Goal: Task Accomplishment & Management: Use online tool/utility

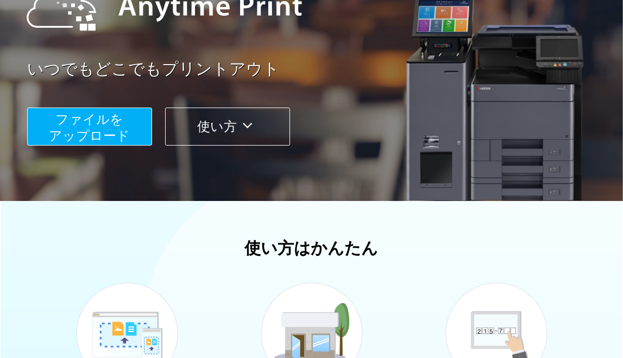
scroll to position [130, 0]
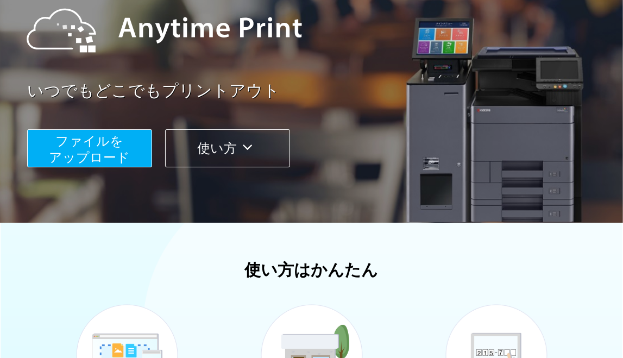
click at [111, 149] on span "ファイルを ​​アップロード" at bounding box center [89, 149] width 81 height 31
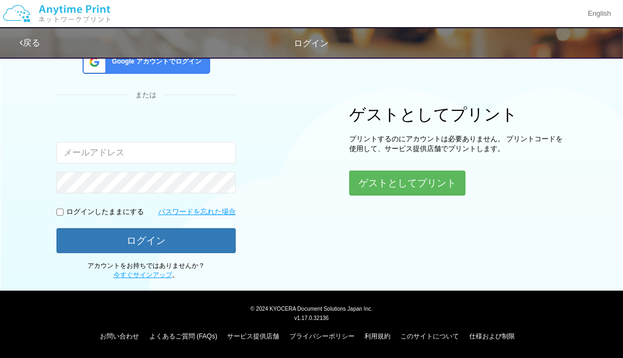
scroll to position [91, 0]
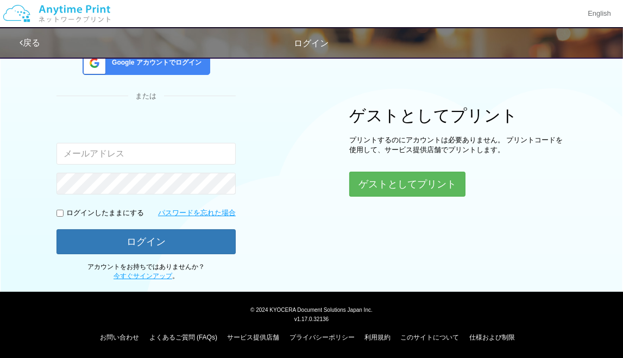
click at [140, 68] on div "Google アカウントでログイン" at bounding box center [147, 63] width 128 height 24
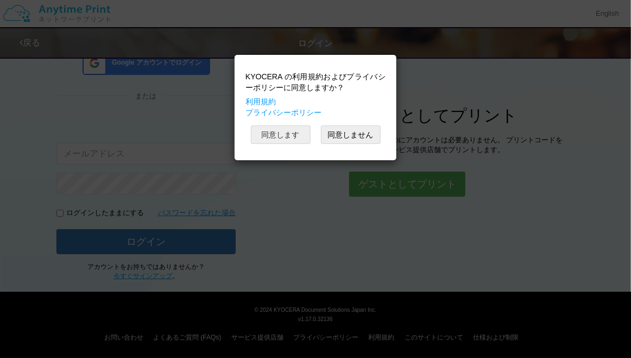
click at [280, 137] on button "同意します" at bounding box center [281, 134] width 60 height 18
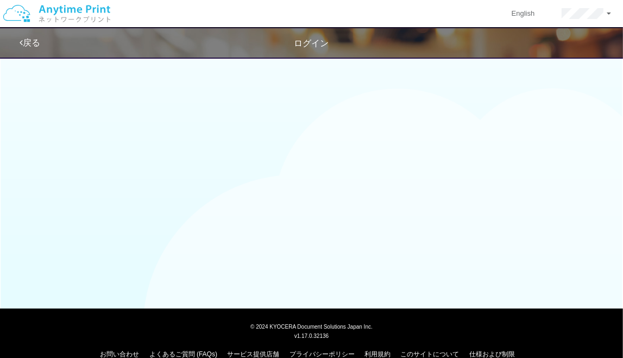
click at [24, 41] on link "戻る" at bounding box center [30, 42] width 21 height 9
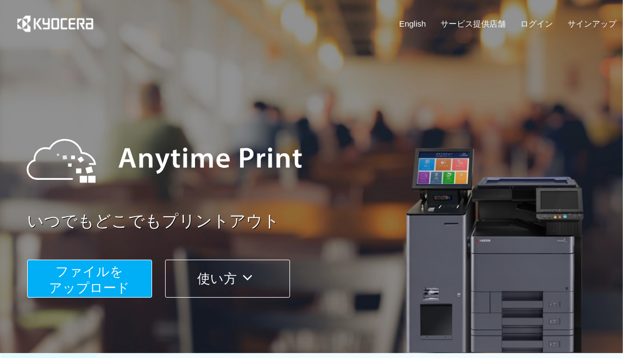
click at [83, 285] on span "ファイルを ​​アップロード" at bounding box center [89, 279] width 81 height 31
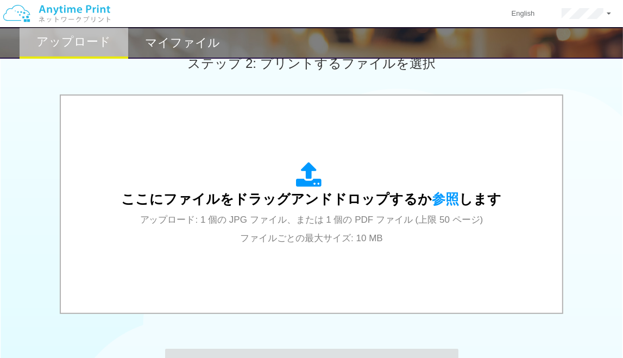
scroll to position [326, 0]
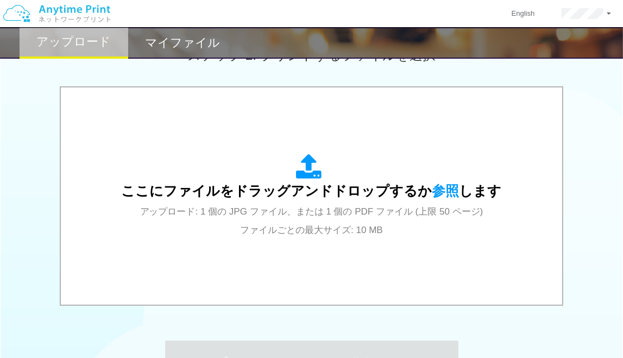
click at [223, 232] on div "ここにファイルをドラッグアンドドロップするか 参照 します アップロード: 1 個の JPG ファイル、または 1 個の PDF ファイル (上限 50 ペー…" at bounding box center [312, 196] width 380 height 85
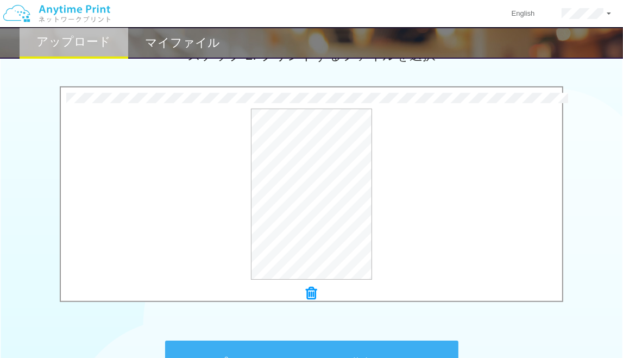
click at [276, 345] on button "プリントコードを発行する" at bounding box center [311, 364] width 293 height 49
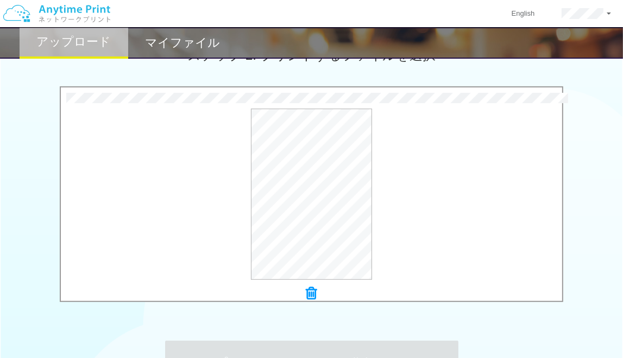
scroll to position [0, 0]
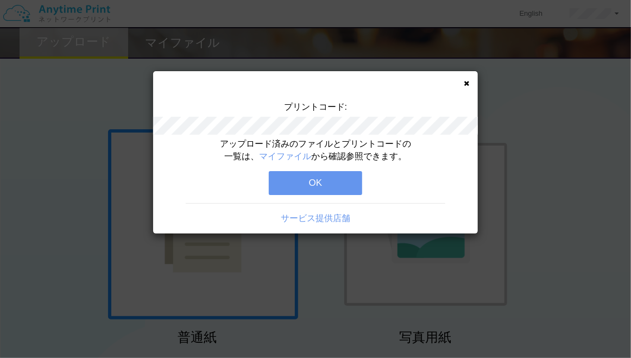
click at [281, 181] on button "OK" at bounding box center [315, 183] width 93 height 24
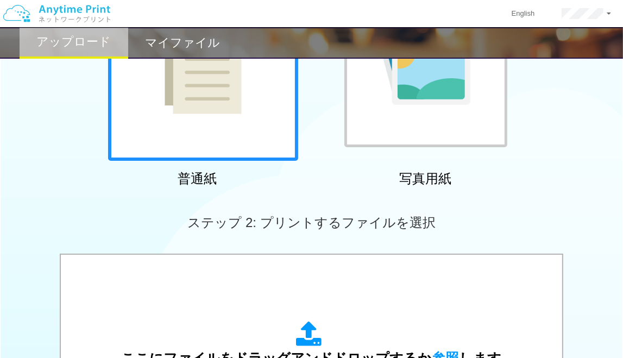
scroll to position [174, 0]
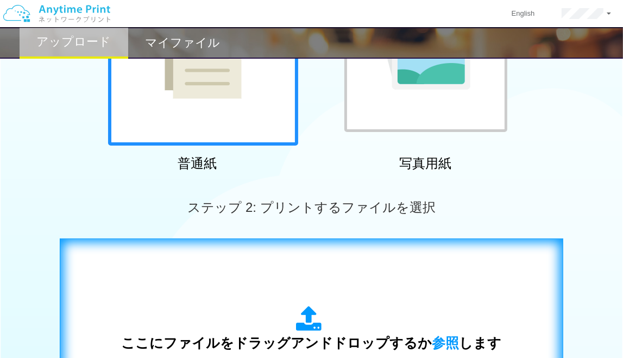
click at [179, 260] on div "ここにファイルをドラッグアンドドロップするか 参照 します アップロード: 1 個の JPG ファイル、または 1 個の PDF ファイル (上限 50 ペー…" at bounding box center [311, 348] width 481 height 197
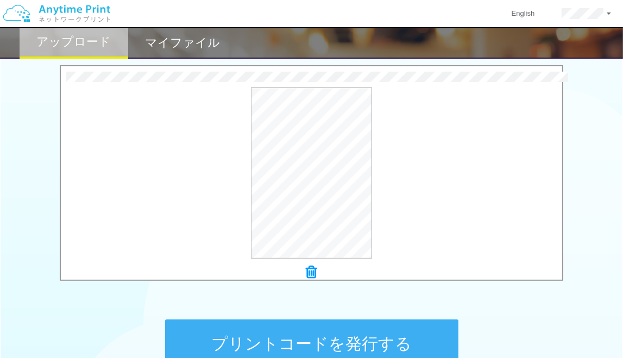
scroll to position [369, 0]
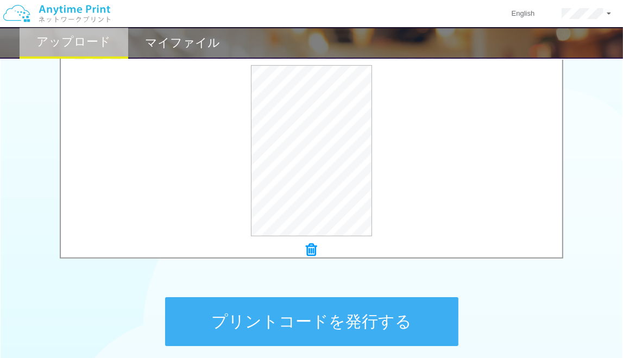
click at [308, 308] on button "プリントコードを発行する" at bounding box center [311, 321] width 293 height 49
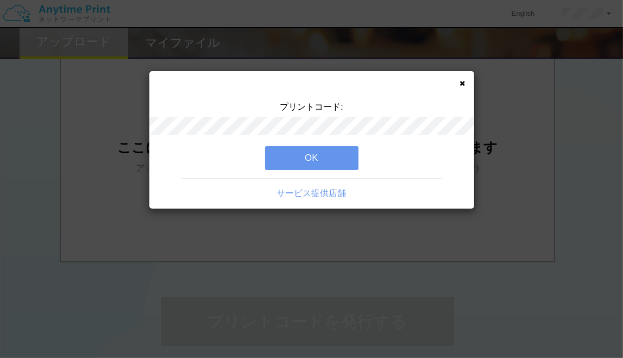
scroll to position [0, 0]
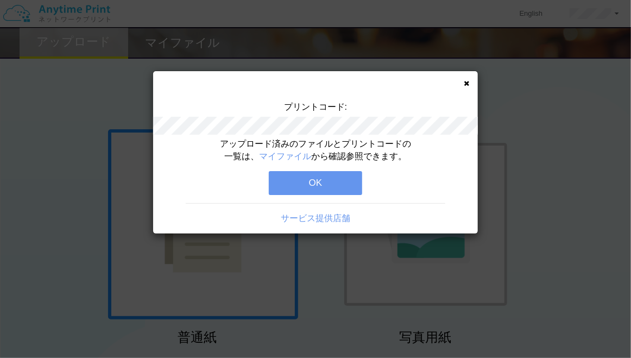
click at [291, 193] on button "OK" at bounding box center [315, 183] width 93 height 24
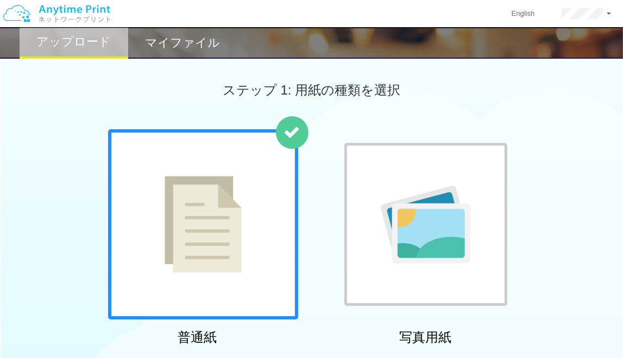
click at [180, 45] on h2 "マイファイル" at bounding box center [182, 42] width 75 height 13
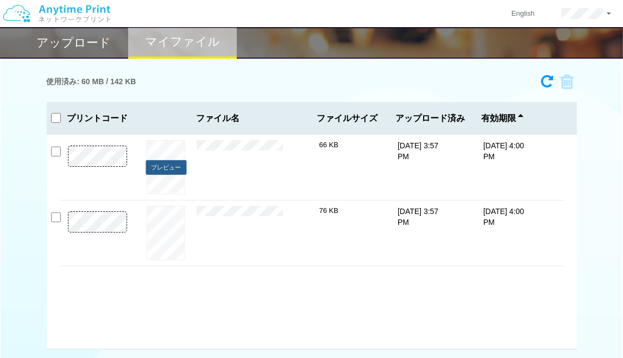
click at [172, 163] on button "プレビュー" at bounding box center [166, 167] width 41 height 15
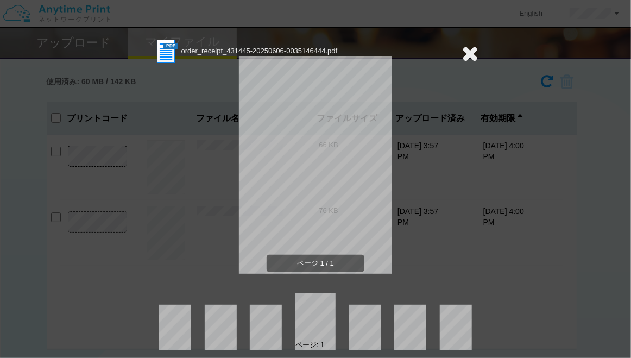
click at [474, 54] on div "order_receipt_431445-20250606-0035146444.pdf ページ 1 / 1 ページ: 1" at bounding box center [315, 179] width 631 height 358
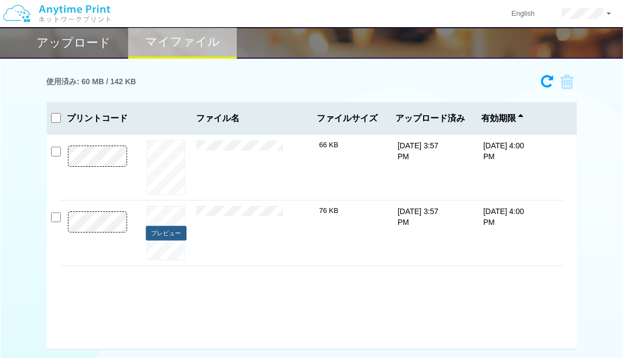
click at [159, 232] on button "プレビュー" at bounding box center [166, 233] width 41 height 15
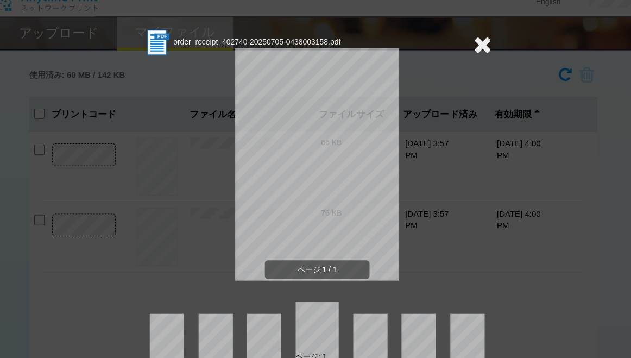
click at [465, 60] on icon at bounding box center [470, 53] width 17 height 22
